Goal: Task Accomplishment & Management: Use online tool/utility

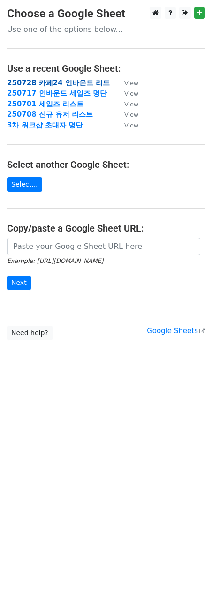
click at [71, 79] on strong "250728 카페24 인바운드 리드" at bounding box center [58, 83] width 103 height 8
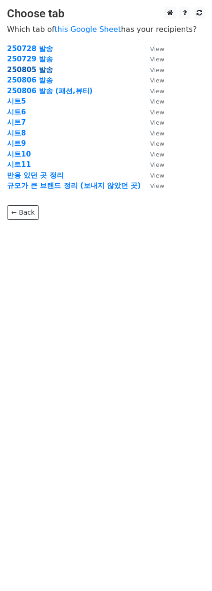
click at [36, 70] on strong "250805 발송" at bounding box center [30, 70] width 46 height 8
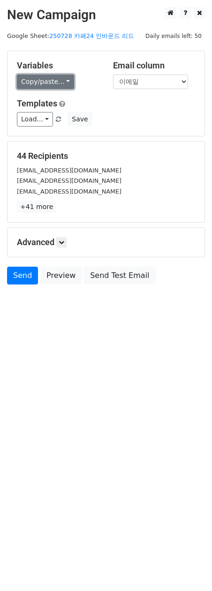
click at [57, 79] on link "Copy/paste..." at bounding box center [45, 82] width 57 height 15
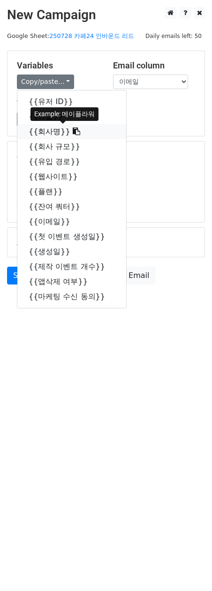
drag, startPoint x: 60, startPoint y: 131, endPoint x: 50, endPoint y: 141, distance: 13.6
click at [60, 131] on link "{{회사명}}" at bounding box center [71, 131] width 109 height 15
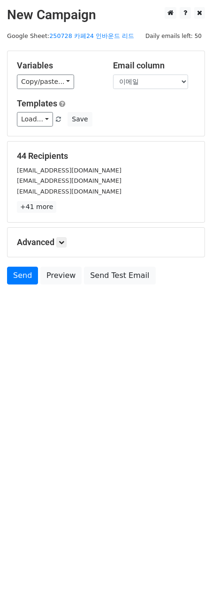
drag, startPoint x: 107, startPoint y: 357, endPoint x: 98, endPoint y: 341, distance: 18.5
click at [106, 357] on html "New Campaign Daily emails left: 50 Google Sheet: 250728 카페24 인바운드 리드 Variables …" at bounding box center [106, 295] width 212 height 591
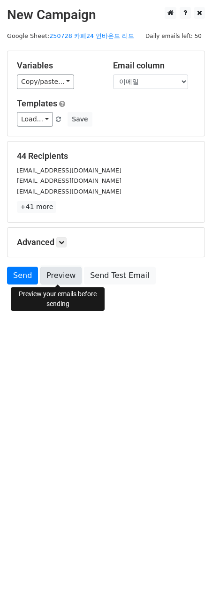
click at [64, 273] on link "Preview" at bounding box center [60, 276] width 41 height 18
click at [37, 335] on html "New Campaign Daily emails left: 50 Google Sheet: 250728 카페24 인바운드 리드 Variables …" at bounding box center [106, 295] width 212 height 591
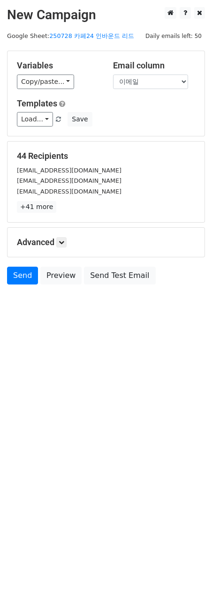
click at [91, 330] on html "New Campaign Daily emails left: 50 Google Sheet: 250728 카페24 인바운드 리드 Variables …" at bounding box center [106, 295] width 212 height 591
click at [58, 121] on span at bounding box center [58, 120] width 5 height 6
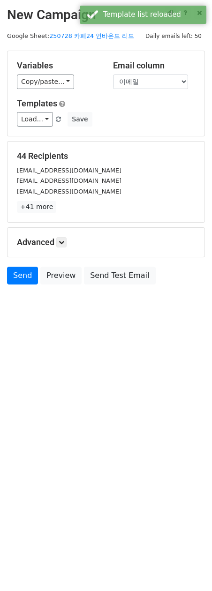
click at [45, 213] on div "44 Recipients pengdoling@nate.com info@pdo.co.kr marketing0@thebamboo.co.kr +41…" at bounding box center [106, 182] width 197 height 81
click at [45, 207] on link "+41 more" at bounding box center [36, 207] width 39 height 12
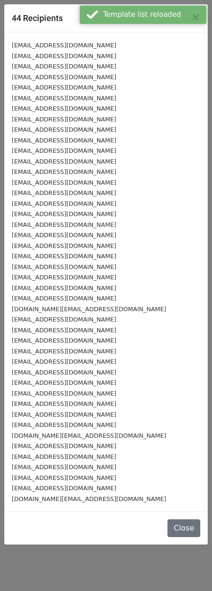
click at [87, 164] on div "[EMAIL_ADDRESS][DOMAIN_NAME]" at bounding box center [106, 161] width 189 height 11
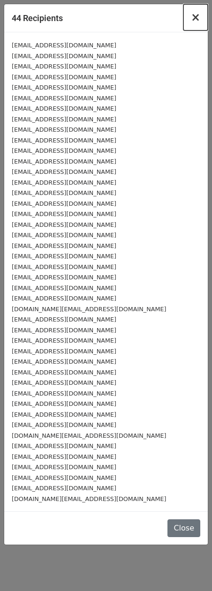
click at [197, 19] on span "×" at bounding box center [195, 17] width 9 height 13
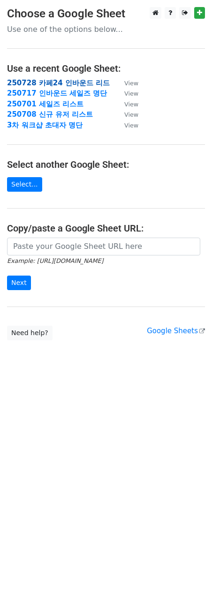
click at [59, 79] on strong "250728 카페24 인바운드 리드" at bounding box center [58, 83] width 103 height 8
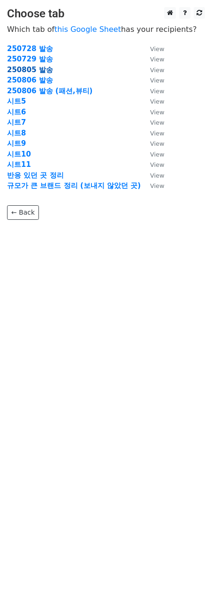
click at [45, 69] on strong "250805 발송" at bounding box center [30, 70] width 46 height 8
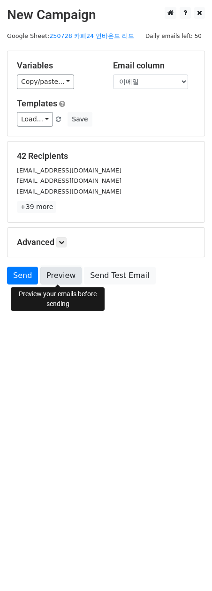
click at [61, 274] on link "Preview" at bounding box center [60, 276] width 41 height 18
click at [14, 274] on link "Send" at bounding box center [22, 276] width 31 height 18
